Goal: Navigation & Orientation: Find specific page/section

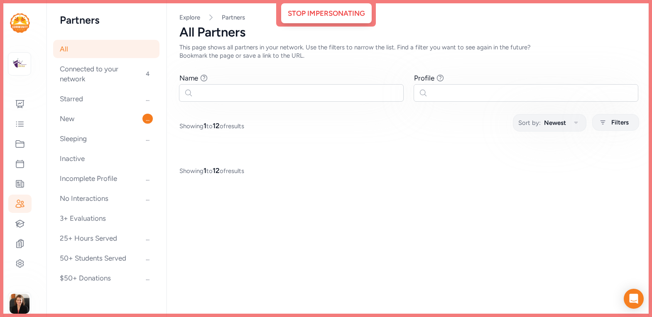
click at [153, 134] on div "All Connected to your network 4 Starred ... New ... Sleeping ... Inactive Incom…" at bounding box center [107, 164] width 120 height 248
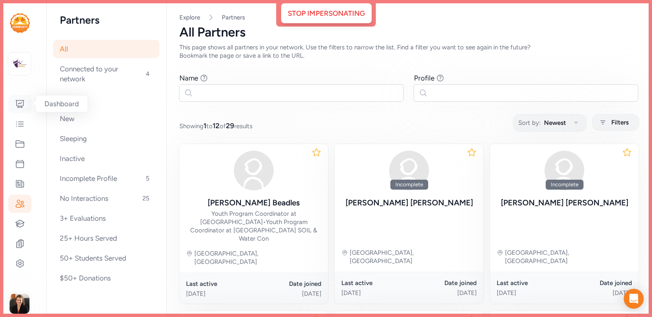
click at [21, 111] on div at bounding box center [19, 104] width 23 height 18
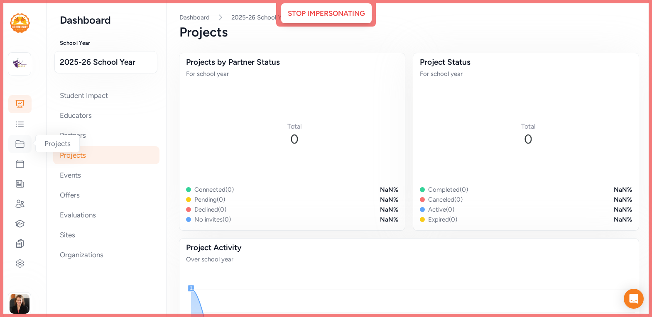
click at [20, 147] on icon at bounding box center [20, 144] width 8 height 7
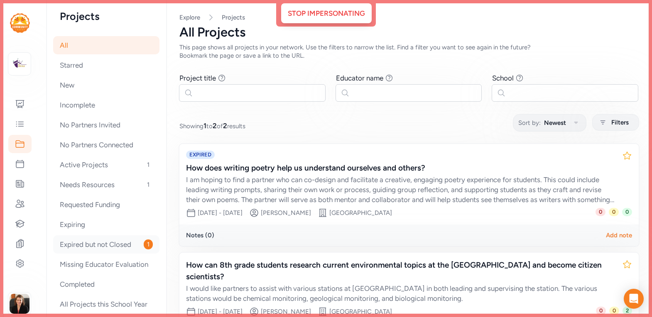
scroll to position [5, 0]
click at [354, 14] on div "Stop Impersonating" at bounding box center [326, 13] width 91 height 20
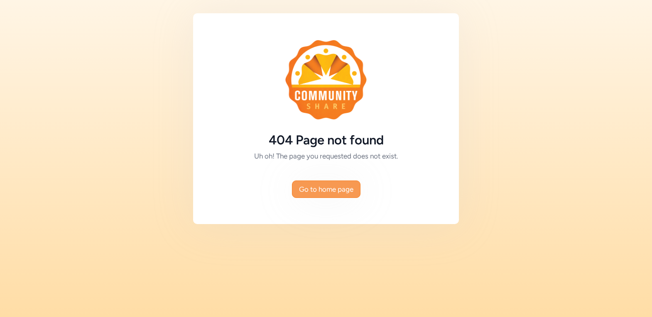
click at [348, 192] on span "Go to home page" at bounding box center [326, 189] width 54 height 10
